Goal: Information Seeking & Learning: Learn about a topic

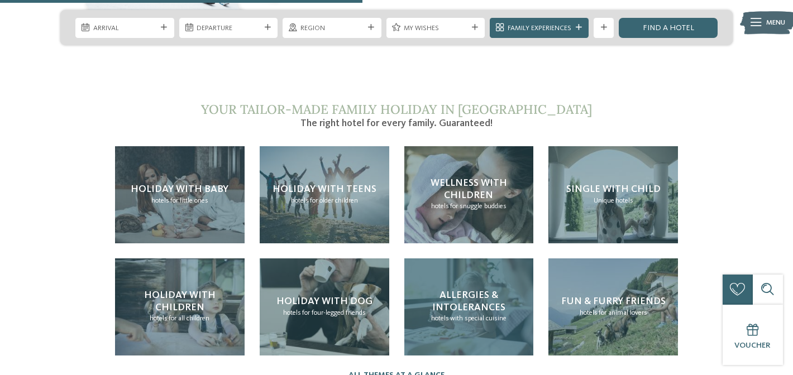
scroll to position [2086, 0]
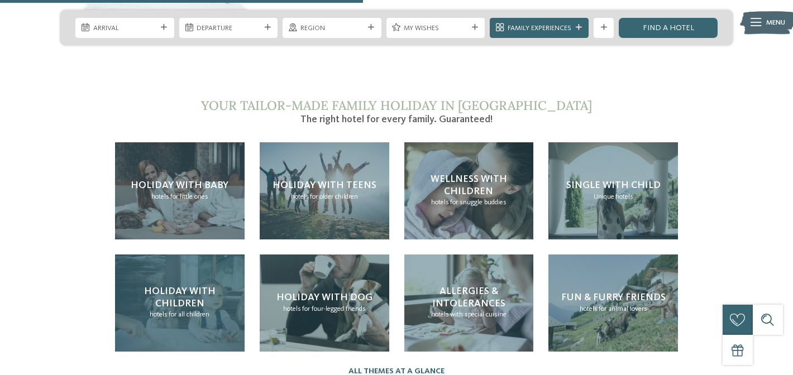
click at [202, 311] on span "for all children" at bounding box center [189, 314] width 41 height 7
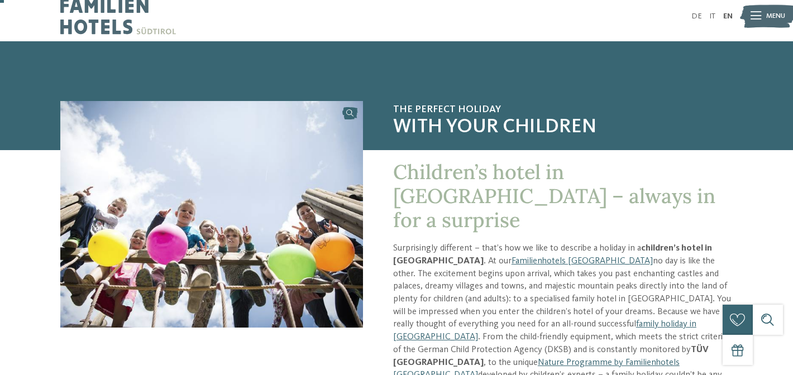
scroll to position [12, 0]
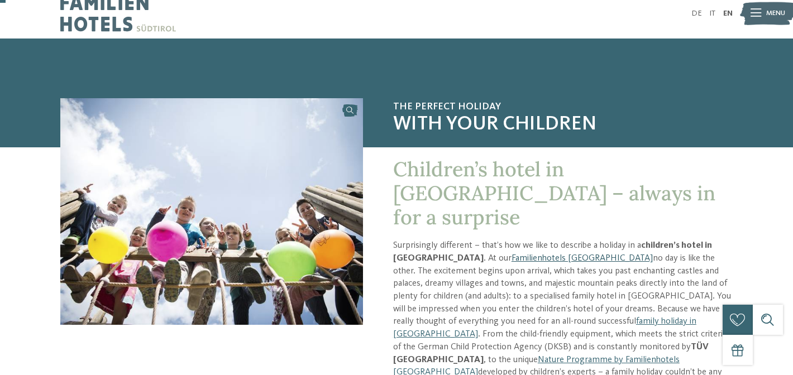
click at [519, 254] on link "Familienhotels [GEOGRAPHIC_DATA]" at bounding box center [581, 258] width 141 height 9
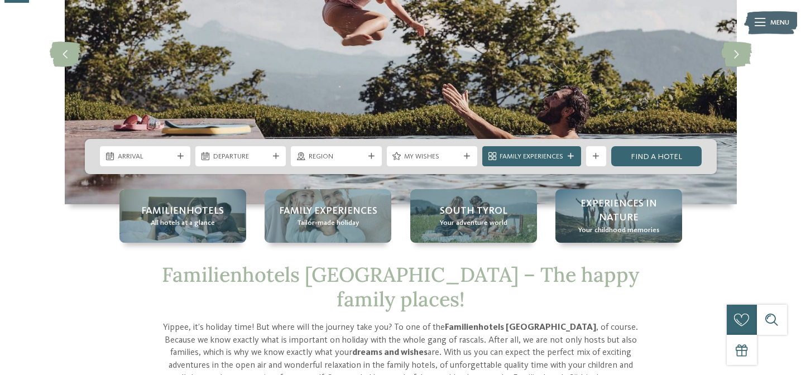
scroll to position [151, 0]
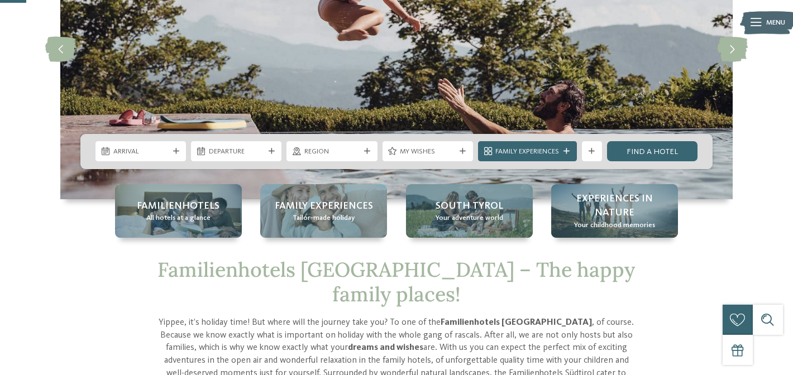
click at [482, 318] on strong "Familienhotels [GEOGRAPHIC_DATA]" at bounding box center [515, 322] width 151 height 9
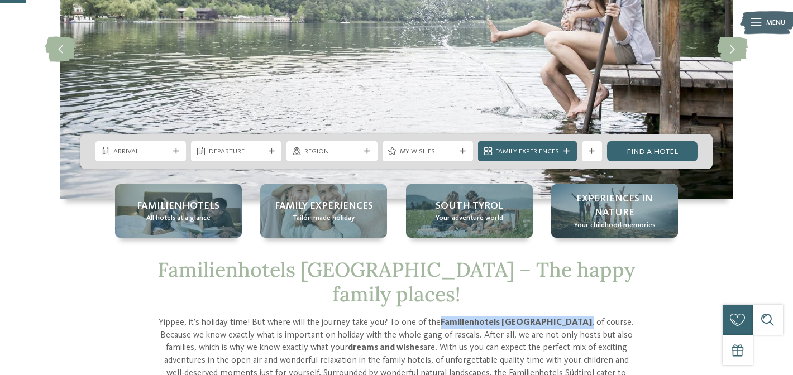
drag, startPoint x: 541, startPoint y: 299, endPoint x: 449, endPoint y: 303, distance: 91.6
click at [449, 317] on p "Yippee, it’s holiday time! But where will the journey take you? To one of the F…" at bounding box center [396, 355] width 478 height 76
copy p "Familienhotels [GEOGRAPHIC_DATA] ,"
